Goal: Find specific page/section: Find specific page/section

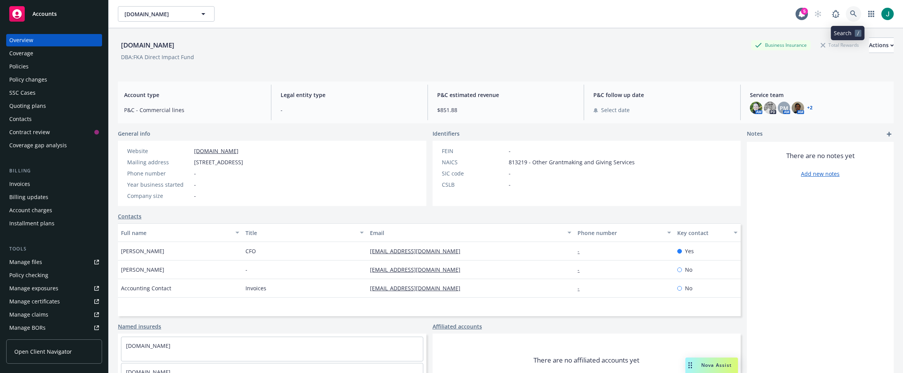
click at [850, 16] on icon at bounding box center [853, 13] width 7 height 7
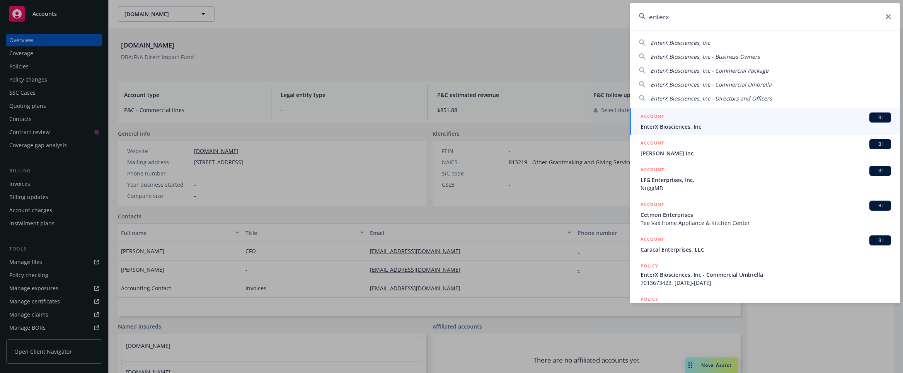
type input "enterx"
click at [709, 125] on span "EnterX Biosciences, Inc" at bounding box center [766, 127] width 251 height 8
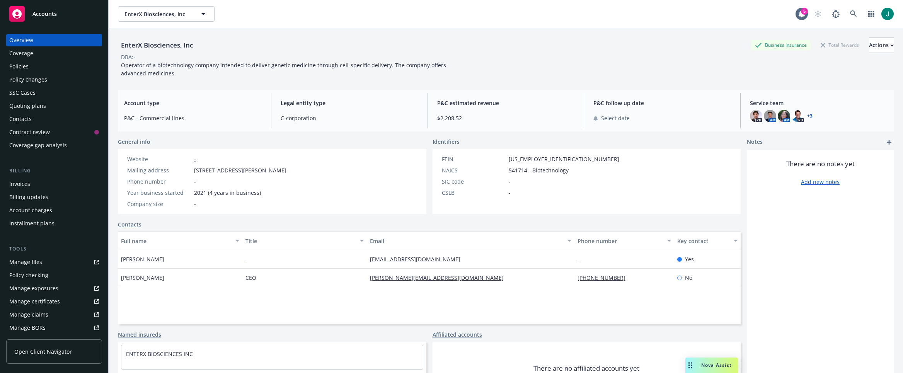
click at [26, 69] on div "Policies" at bounding box center [18, 66] width 19 height 12
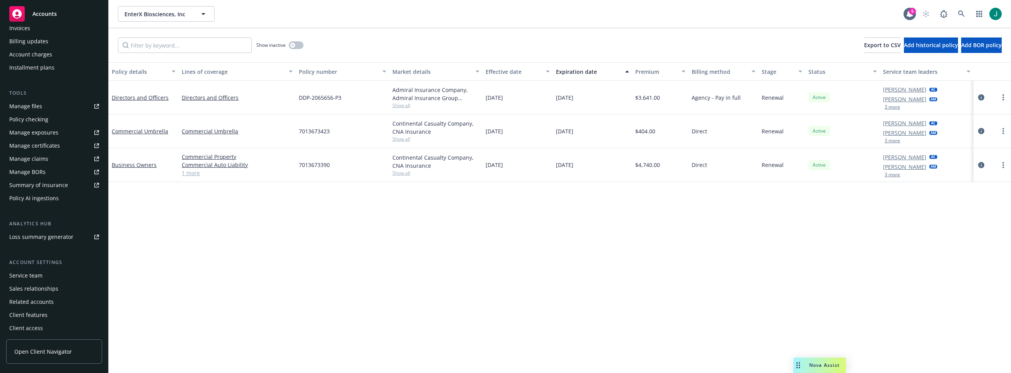
scroll to position [157, 0]
click at [59, 274] on div "Service team" at bounding box center [54, 274] width 90 height 12
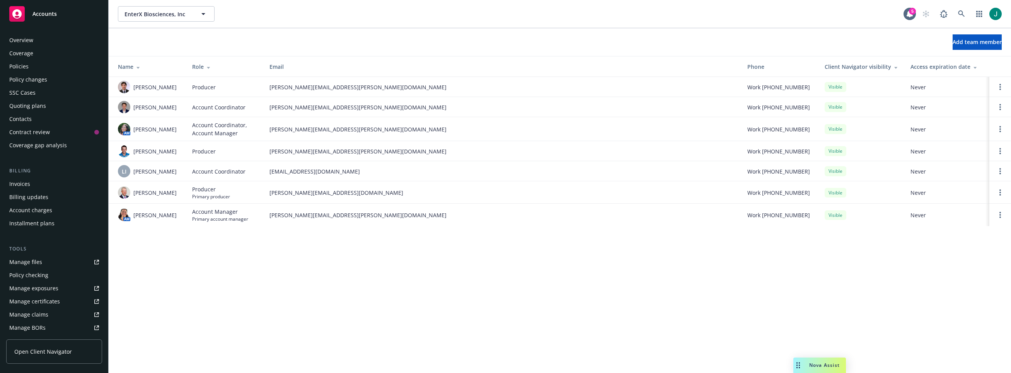
click at [26, 67] on div "Policies" at bounding box center [18, 66] width 19 height 12
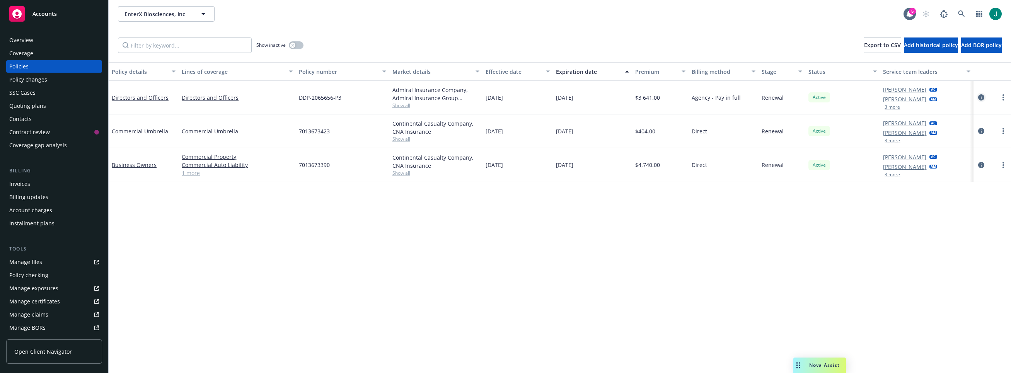
click at [903, 96] on icon "circleInformation" at bounding box center [981, 97] width 6 height 6
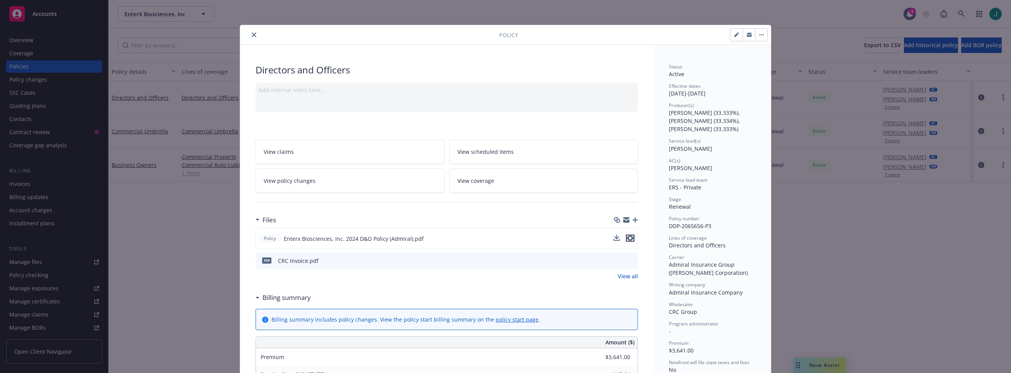
click at [629, 239] on icon "preview file" at bounding box center [630, 237] width 7 height 5
click at [627, 258] on icon "preview file" at bounding box center [630, 260] width 7 height 5
click at [252, 35] on icon "close" at bounding box center [254, 34] width 5 height 5
